Goal: Book appointment/travel/reservation

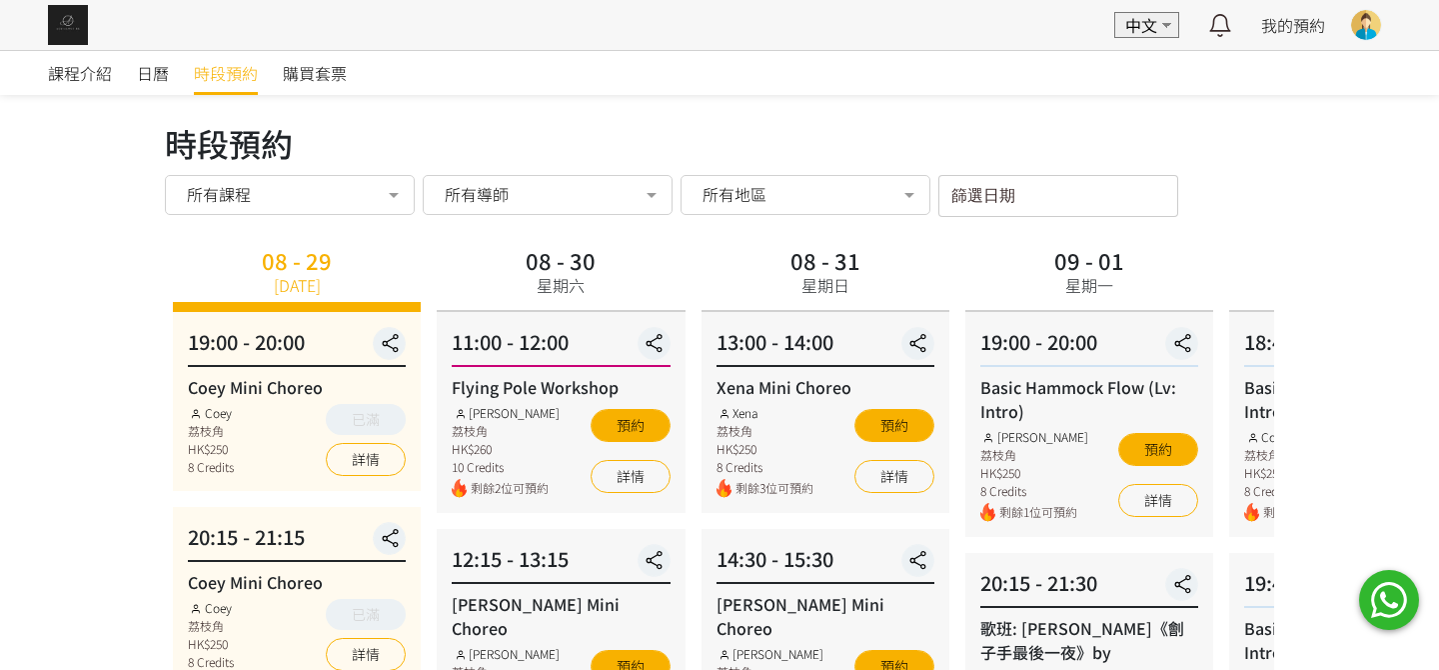
click at [1117, 205] on div "篩選日期 [DATE] Sun Mon Tue Wed Thu Fri Sat 1 2 3 4 5 6 7 8 9 10 11 12 13 14 15 16 …" at bounding box center [1059, 196] width 240 height 42
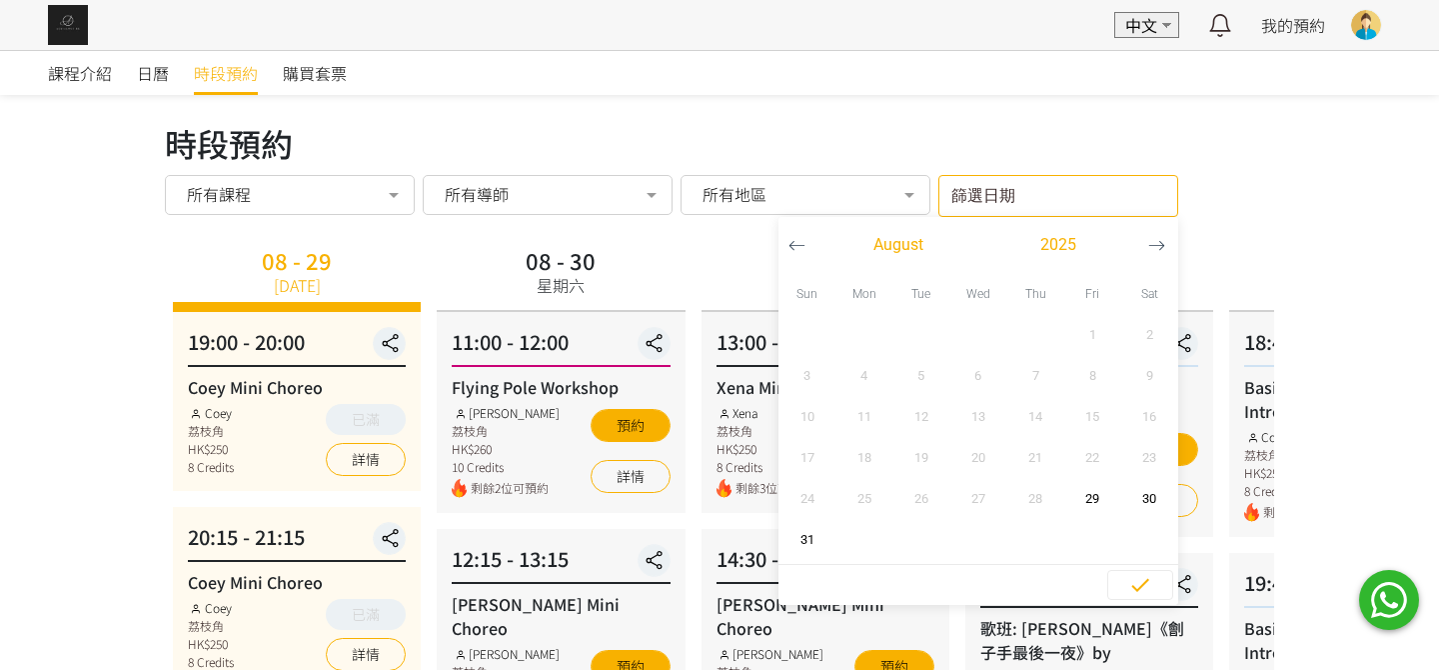
drag, startPoint x: 1176, startPoint y: 251, endPoint x: 1160, endPoint y: 238, distance: 20.6
click at [1173, 248] on div at bounding box center [1159, 245] width 40 height 56
click at [1160, 238] on icon "button" at bounding box center [1157, 245] width 17 height 17
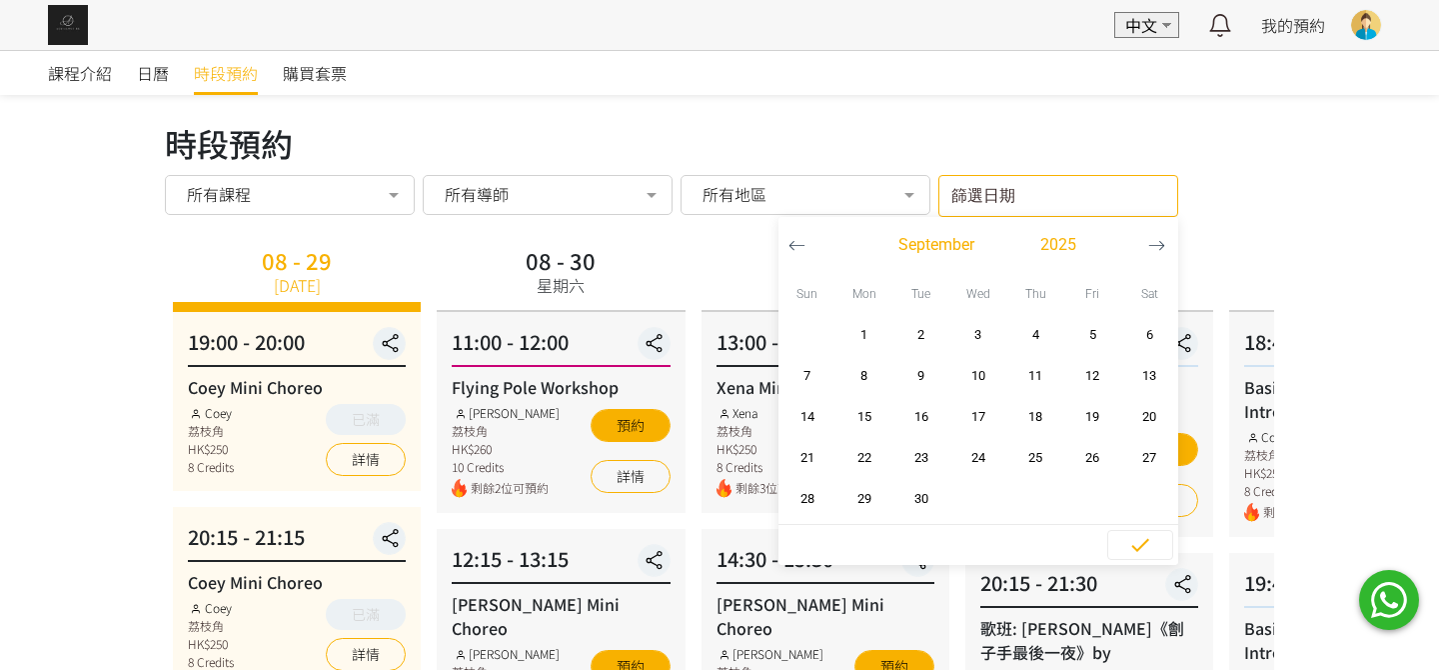
click at [1160, 238] on icon "button" at bounding box center [1157, 245] width 17 height 17
drag, startPoint x: 1015, startPoint y: 121, endPoint x: 547, endPoint y: 174, distance: 470.8
click at [1013, 121] on div "時段預約" at bounding box center [720, 143] width 1110 height 48
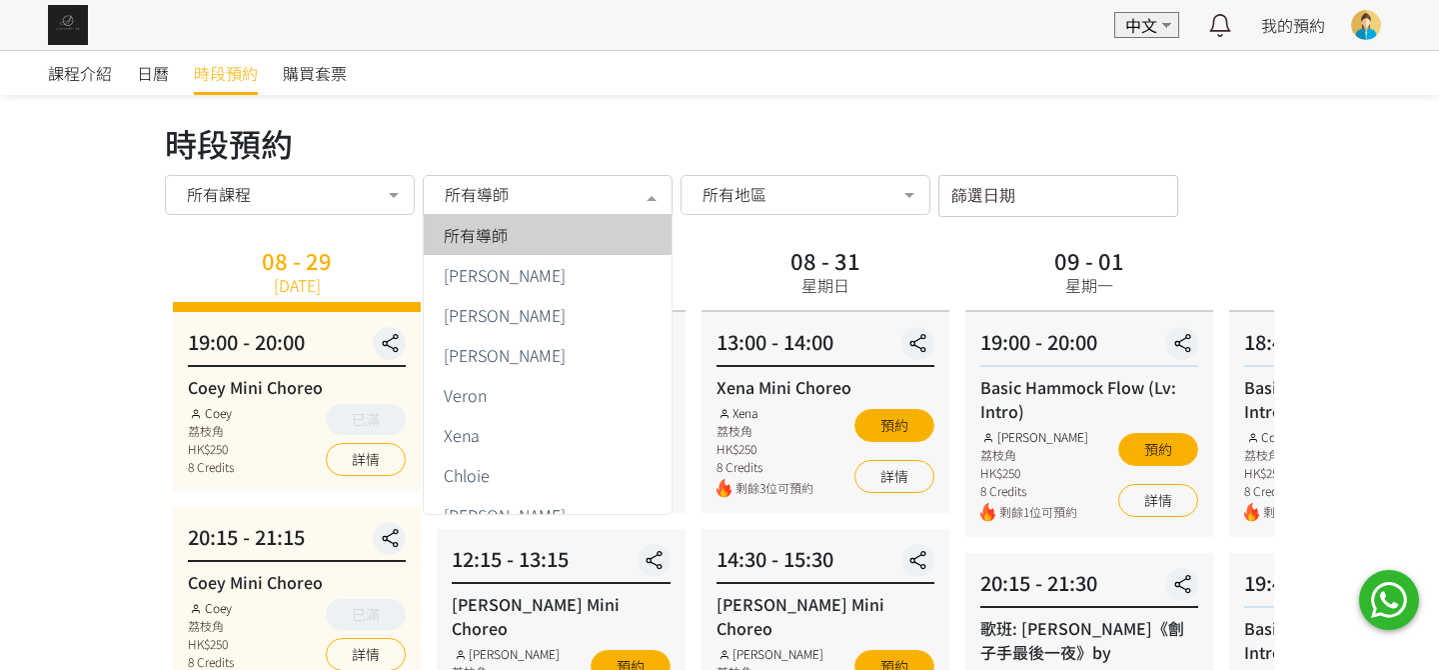
drag, startPoint x: 550, startPoint y: 207, endPoint x: 512, endPoint y: 244, distance: 53.0
click at [550, 206] on div "所有導師" at bounding box center [548, 195] width 250 height 40
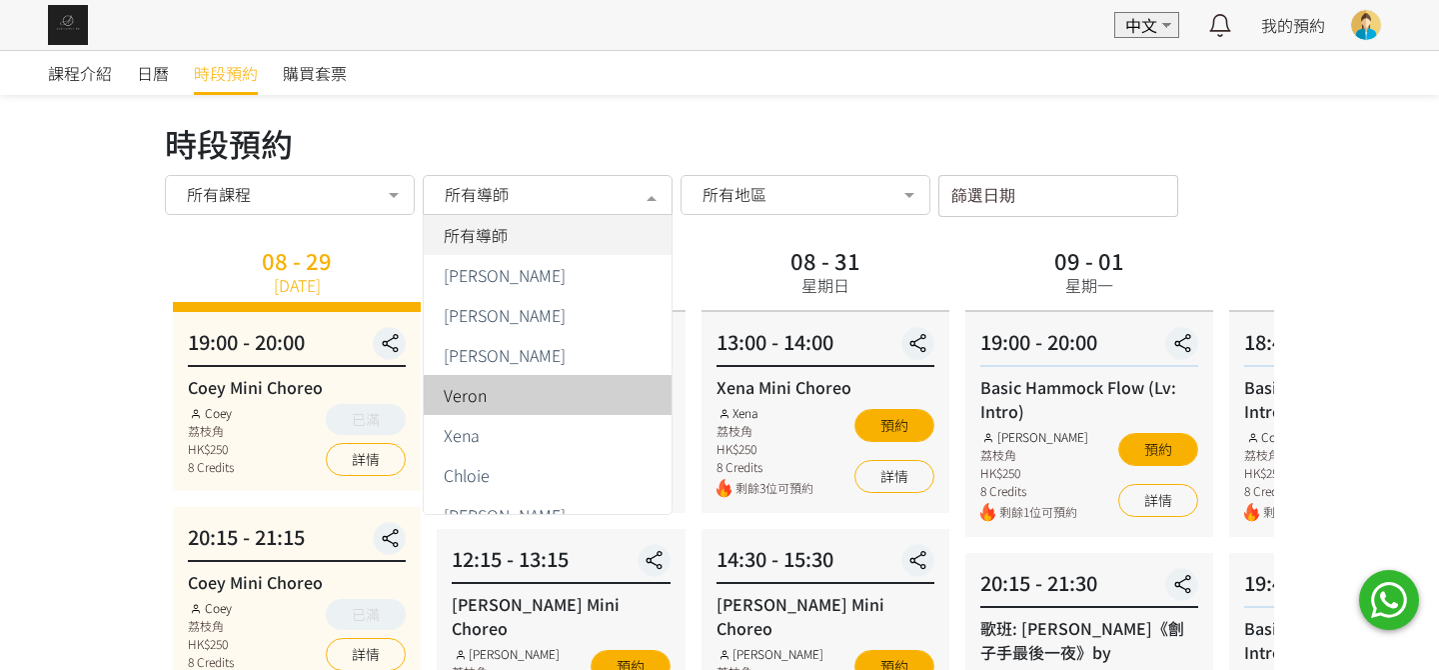
click at [486, 389] on div "Veron" at bounding box center [548, 395] width 224 height 16
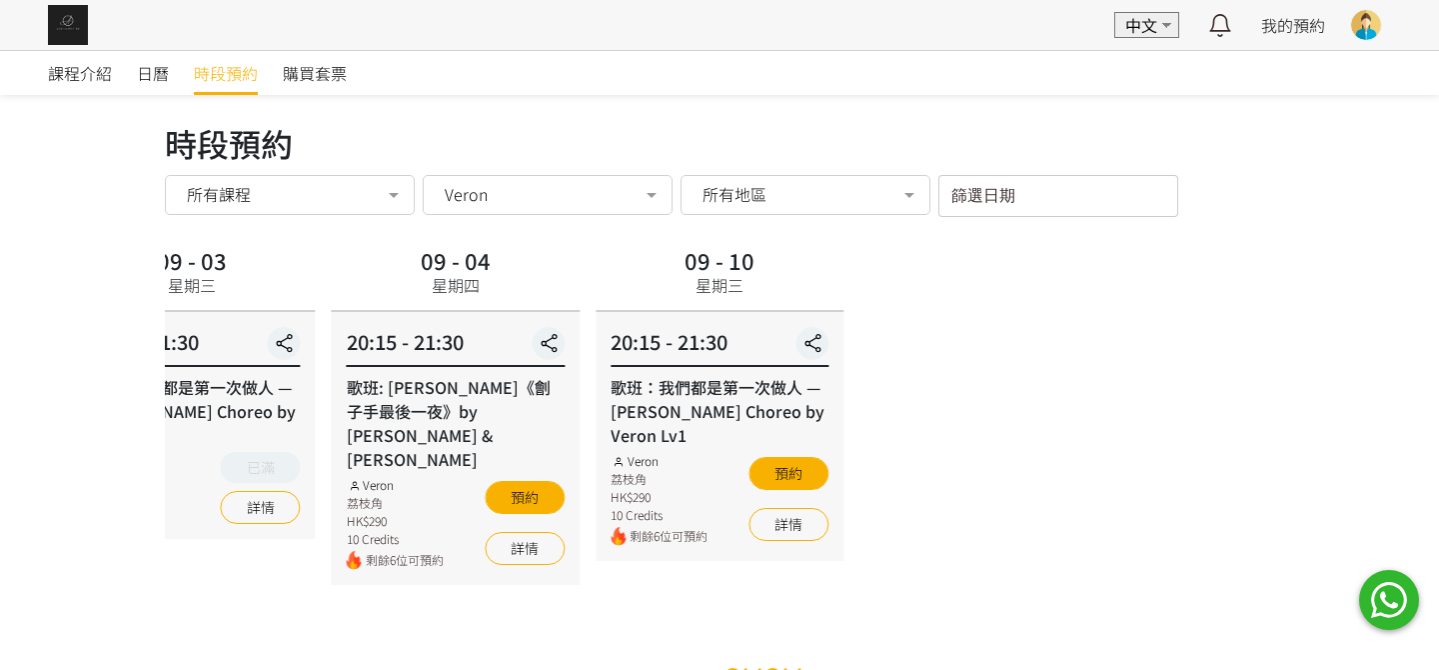
click at [495, 390] on div "09 - 03 星期三 20:15 - 21:30 歌班：我們都是第一次做人 — [PERSON_NAME] Choreo by Veron Lv1 Vero…" at bounding box center [614, 413] width 1110 height 344
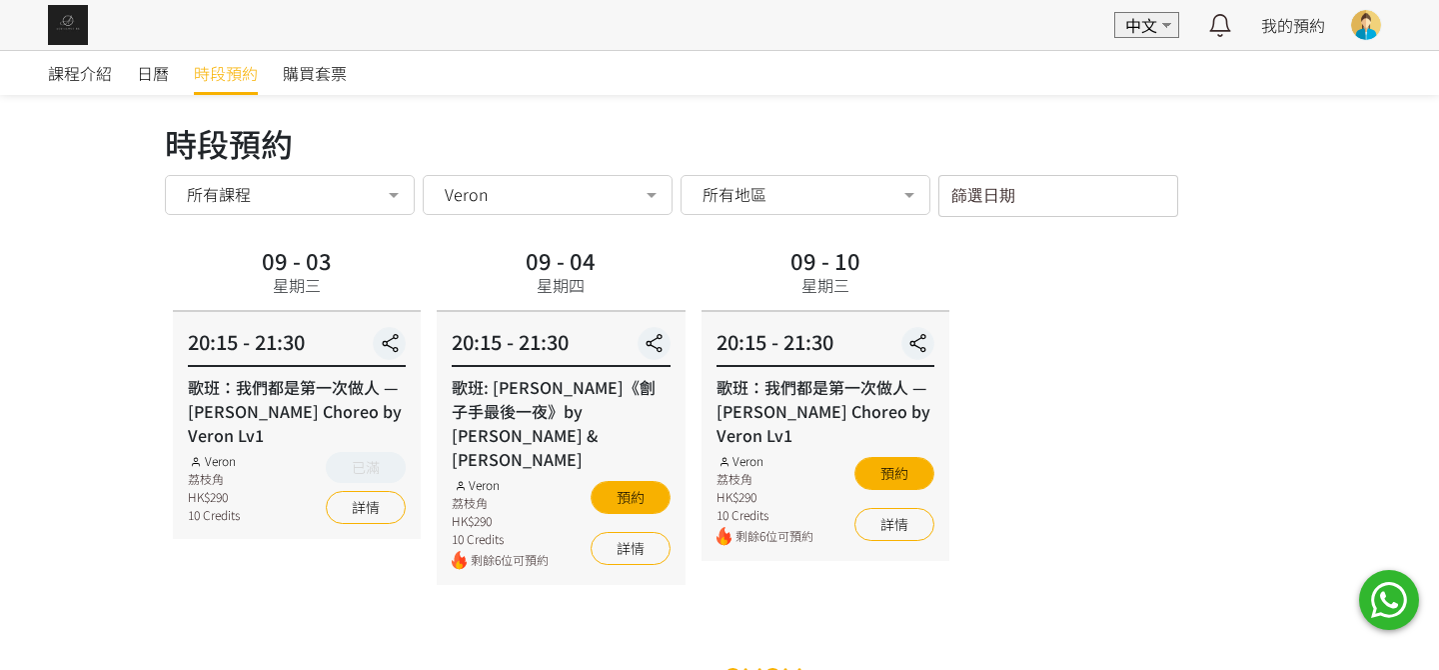
drag, startPoint x: 524, startPoint y: 200, endPoint x: 565, endPoint y: 216, distance: 44.0
click at [524, 200] on div "Veron" at bounding box center [548, 194] width 222 height 20
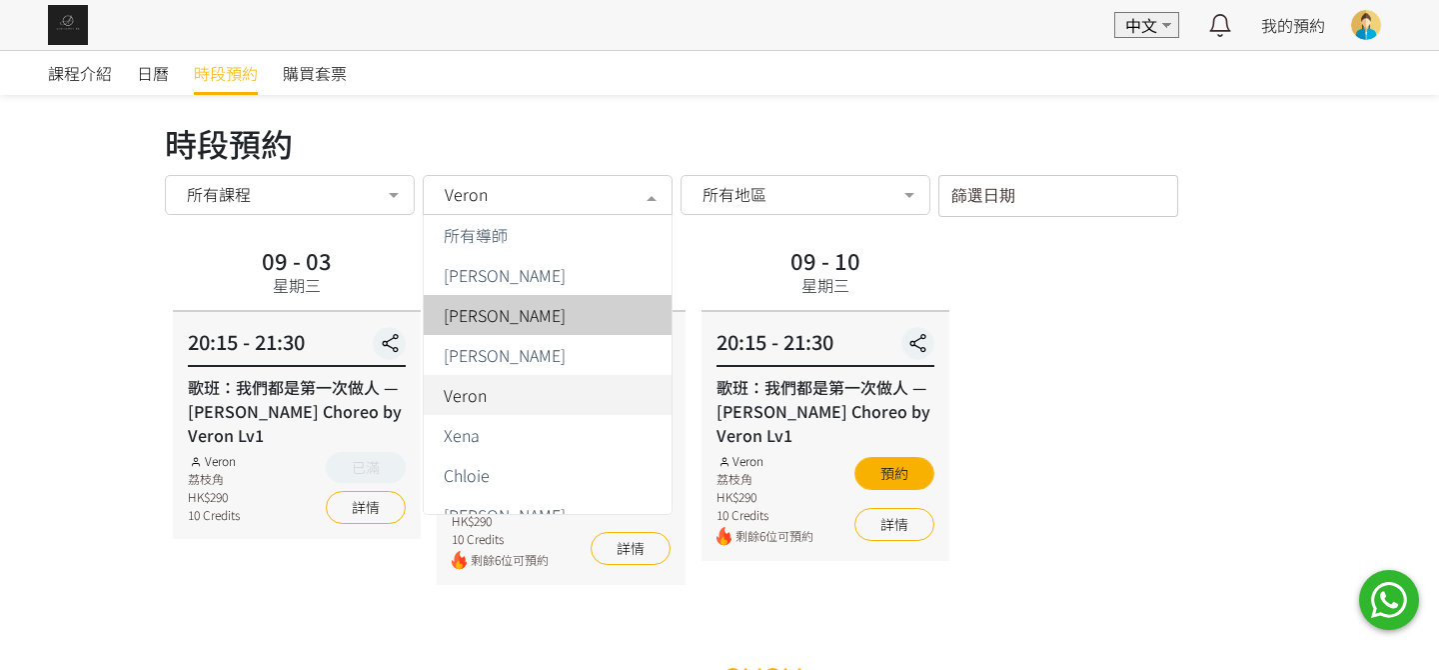
click at [496, 315] on span "[PERSON_NAME]" at bounding box center [505, 315] width 122 height 16
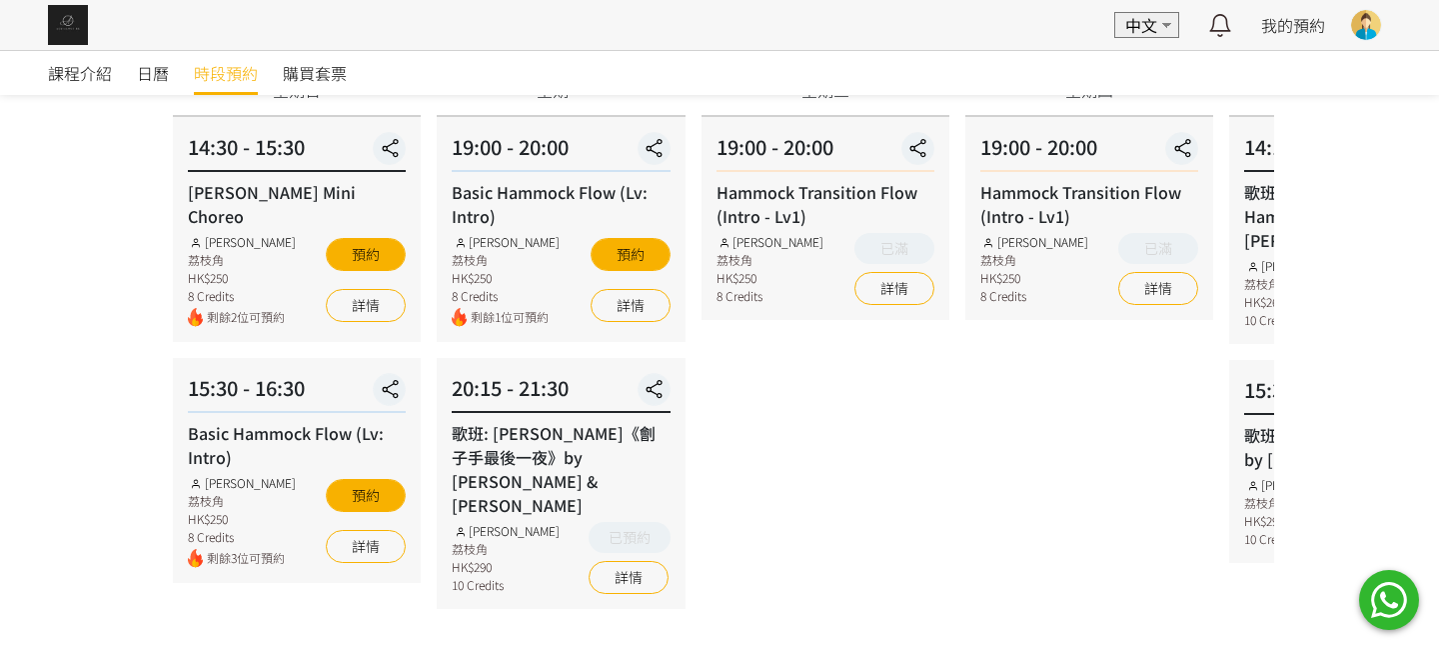
scroll to position [198, 0]
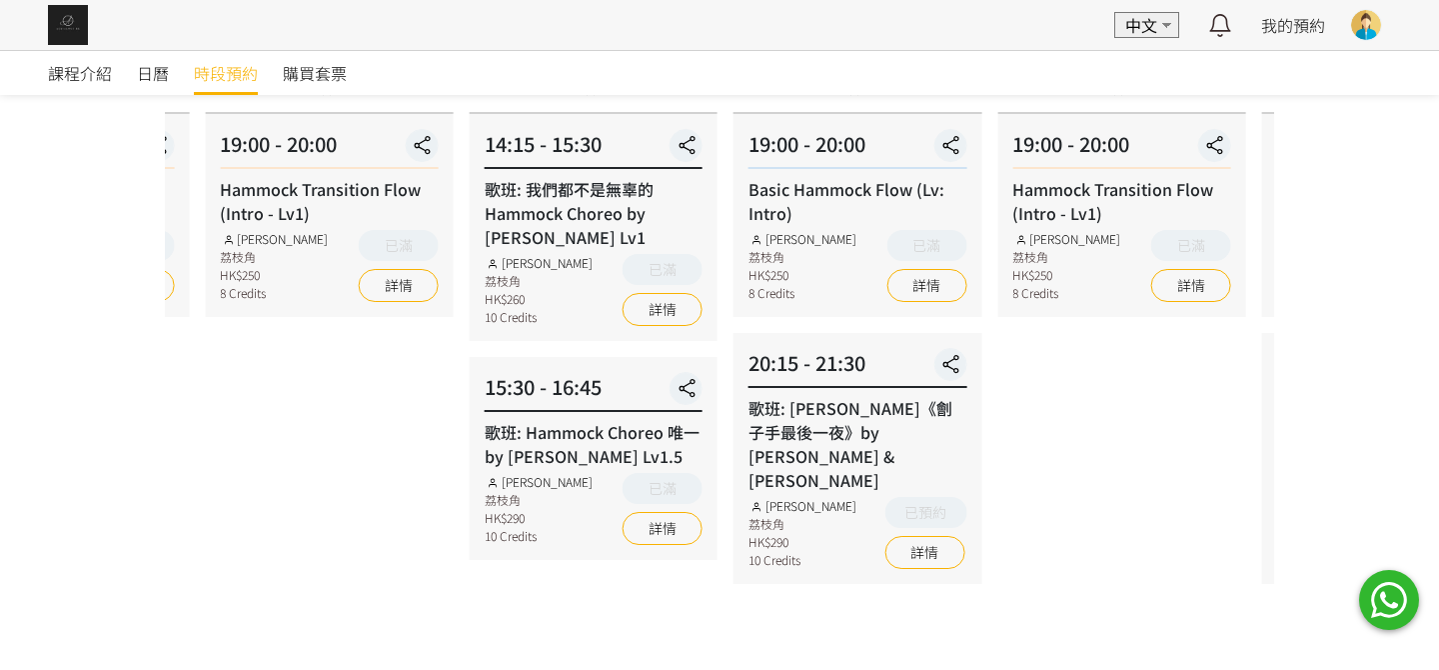
click at [227, 465] on div "09 - 04 星期四 19:00 - 20:00 Hammock Transition Flow (Intro - Lv1) [PERSON_NAME] 荔…" at bounding box center [329, 324] width 264 height 563
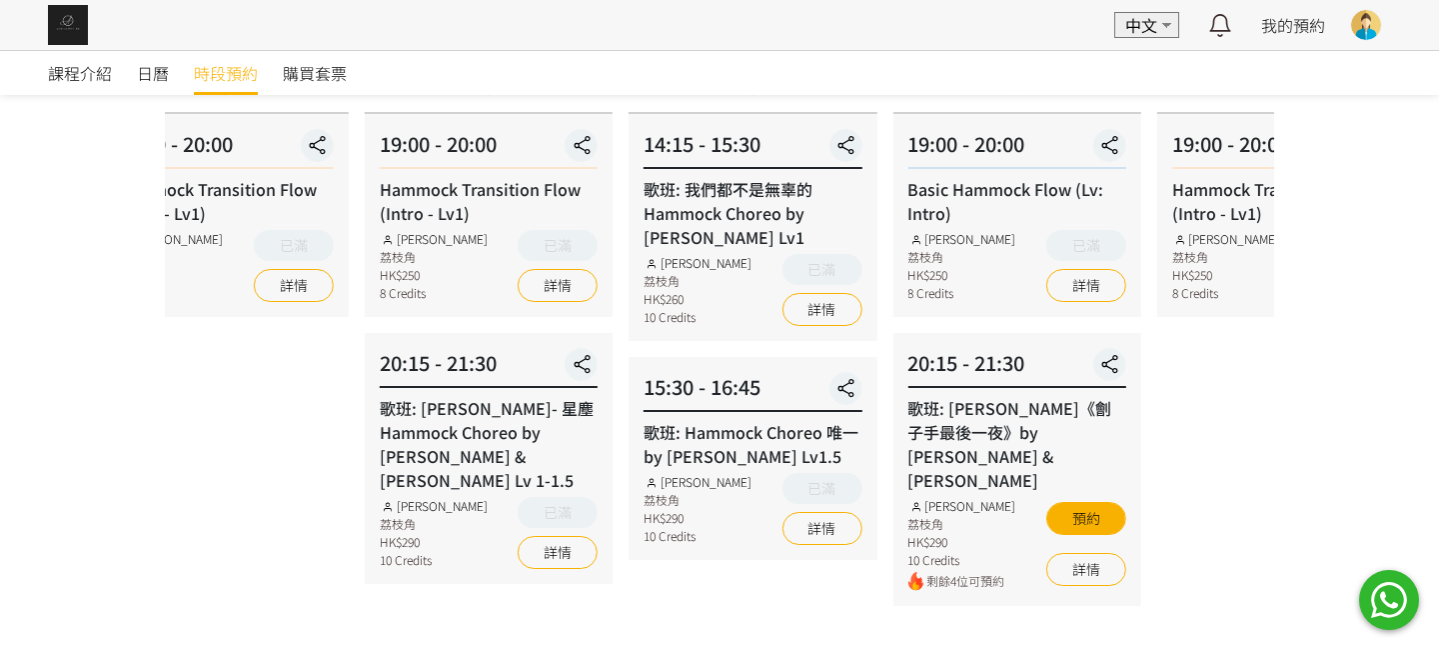
click at [0, 483] on html "EN 中文 最新通知 全部通知 我的預約 已確認預約 查看全部 等候清單 查看全部 過去記錄 [PERSON_NAME] [PERSON_NAME] Aeri…" at bounding box center [719, 260] width 1439 height 917
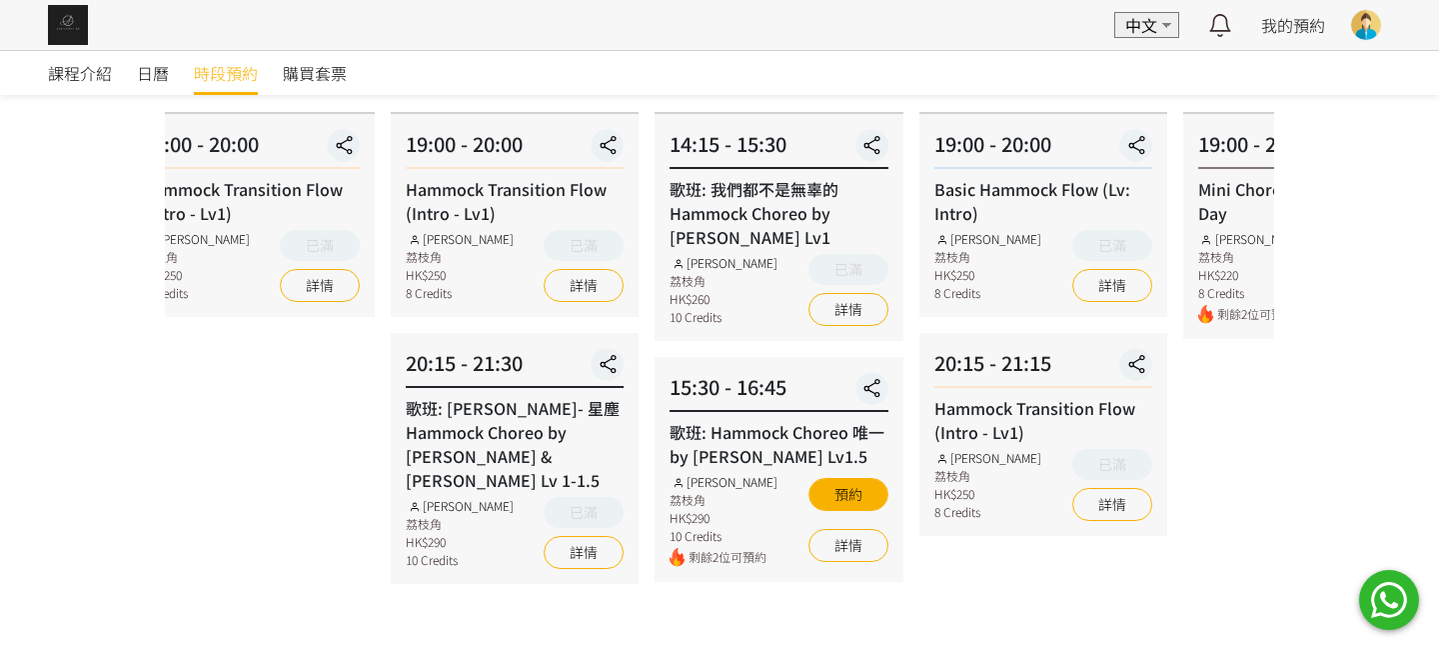
click at [0, 441] on html "EN 中文 最新通知 全部通知 我的預約 已確認預約 查看全部 等候清單 查看全部 過去記錄 [PERSON_NAME] [PERSON_NAME] Aeri…" at bounding box center [719, 260] width 1439 height 917
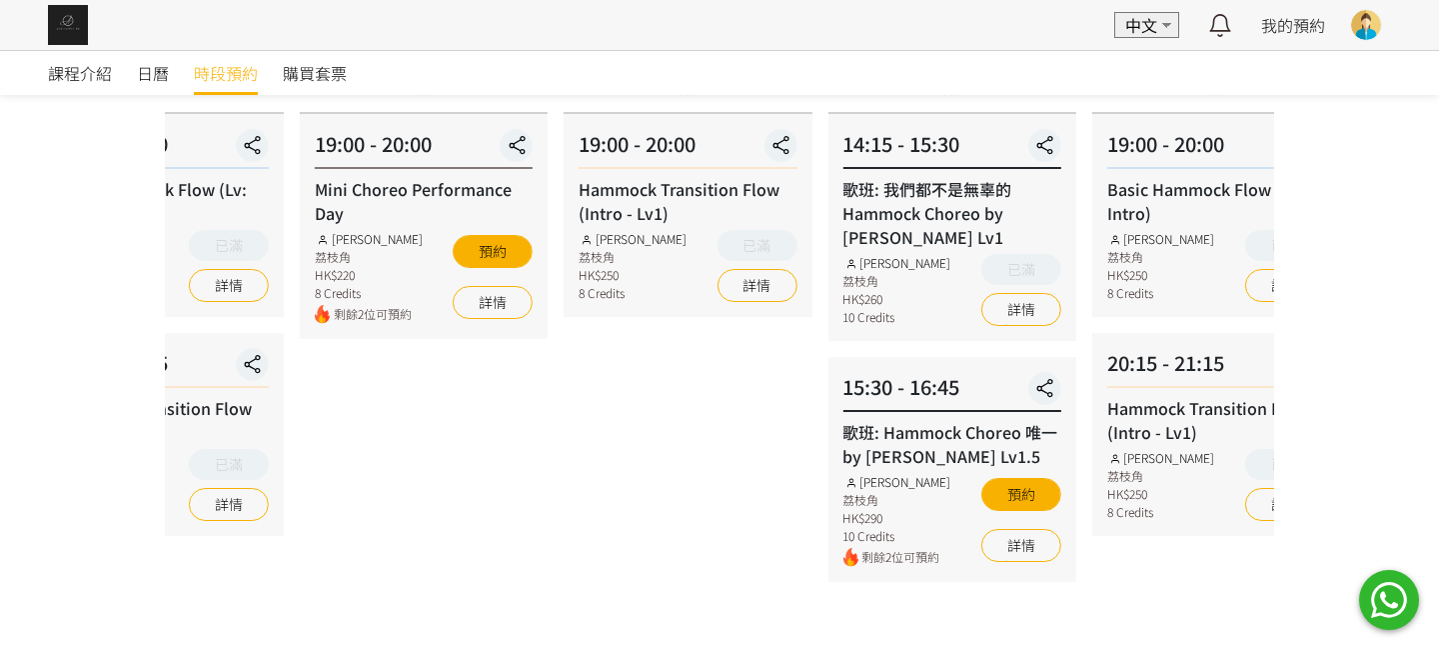
click at [73, 430] on div "課程介紹 日曆 時段預約 購買套票 時段預約 時段預約 所有課程 所有課程 Coey Mini Choreo Flying Pole Workshop [PE…" at bounding box center [719, 285] width 1439 height 867
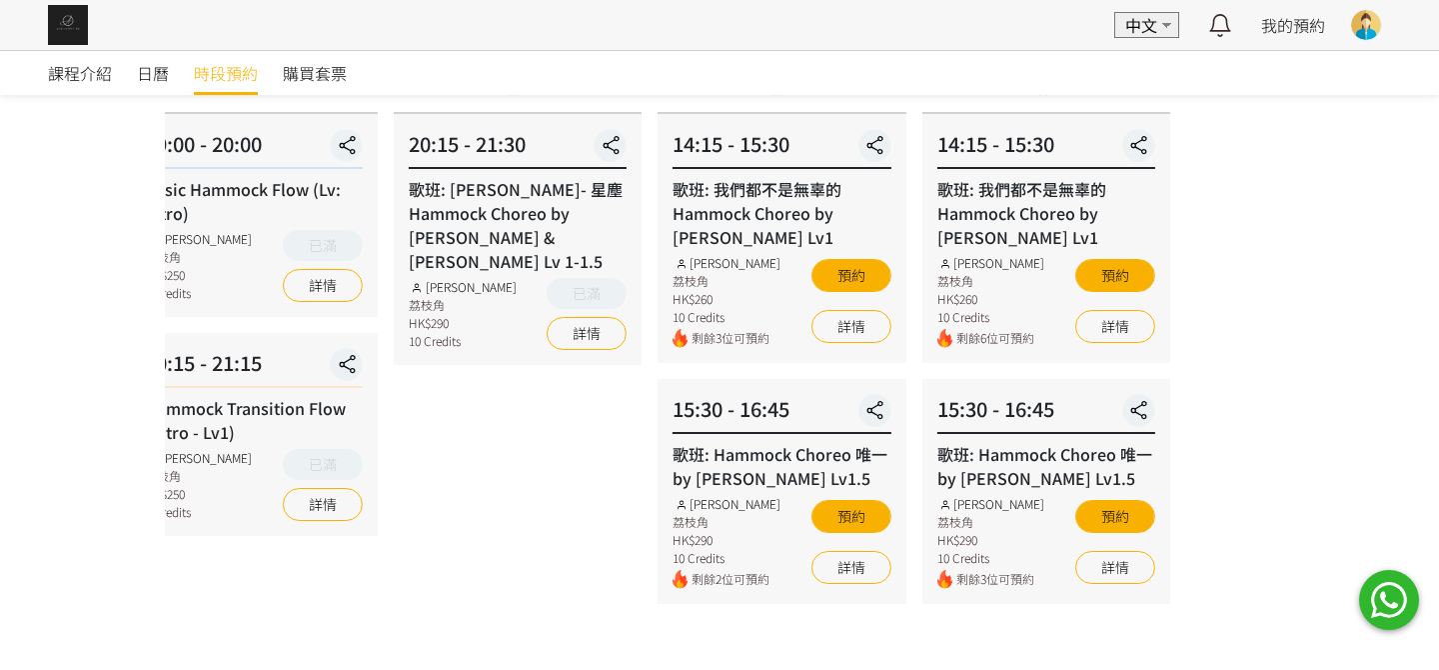
click at [96, 454] on div "課程介紹 日曆 時段預約 購買套票 時段預約 時段預約 所有課程 所有課程 Coey Mini Choreo Flying Pole Workshop [PE…" at bounding box center [719, 285] width 1439 height 867
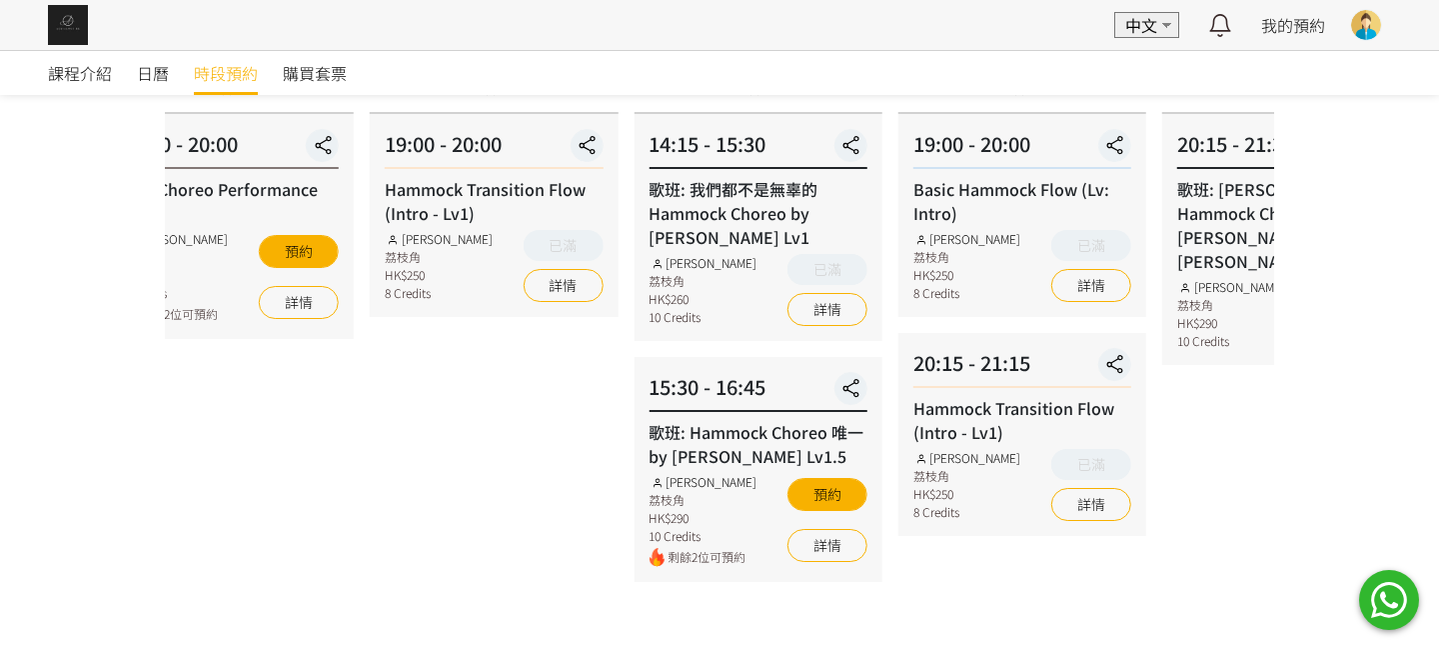
click at [1147, 366] on div "20:15 - 21:15 Hammock Transition Flow (Intro - Lv1) [PERSON_NAME] 荔枝角 HK$250 8 …" at bounding box center [1023, 434] width 248 height 203
